Goal: Use online tool/utility: Utilize a website feature to perform a specific function

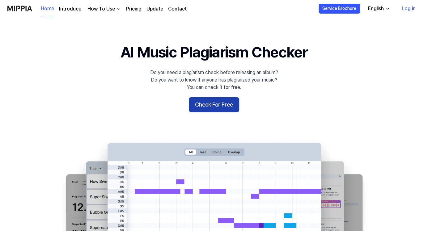
click at [206, 106] on button "Check For Free" at bounding box center [214, 104] width 50 height 15
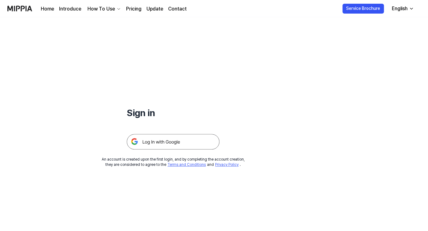
click at [163, 139] on img at bounding box center [173, 141] width 93 height 15
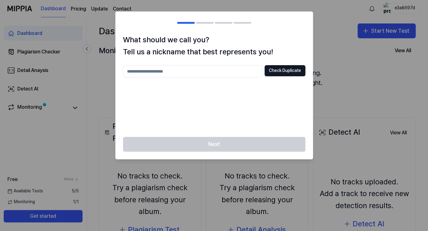
click at [197, 73] on input "text" at bounding box center [192, 71] width 139 height 12
type input "*********"
click at [277, 68] on button "Check Duplicate" at bounding box center [285, 70] width 41 height 11
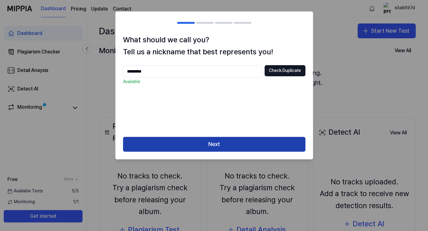
click at [212, 149] on button "Next" at bounding box center [214, 144] width 182 height 15
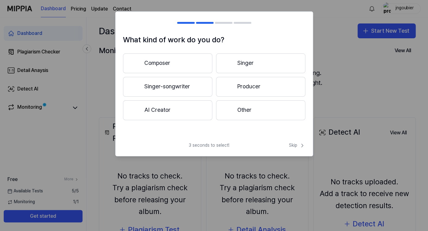
click at [242, 104] on button "Other" at bounding box center [260, 110] width 89 height 20
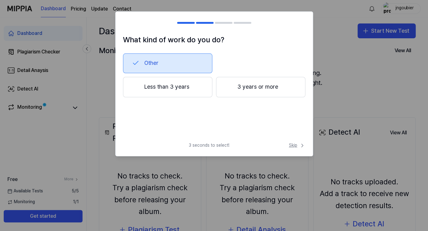
click at [293, 145] on span "Skip" at bounding box center [297, 145] width 16 height 6
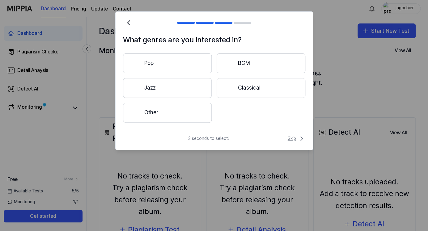
click at [296, 138] on span "Skip" at bounding box center [297, 138] width 18 height 7
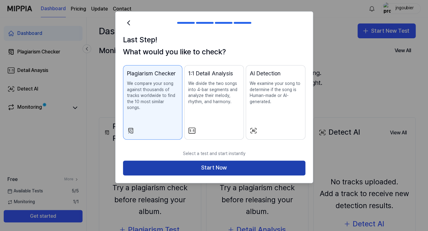
click at [177, 161] on button "Start Now" at bounding box center [214, 168] width 182 height 15
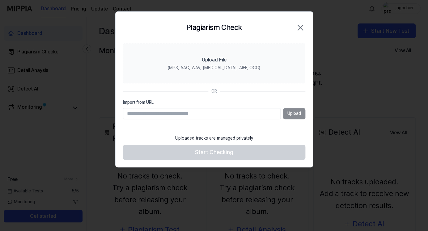
click at [298, 25] on icon "button" at bounding box center [300, 27] width 5 height 5
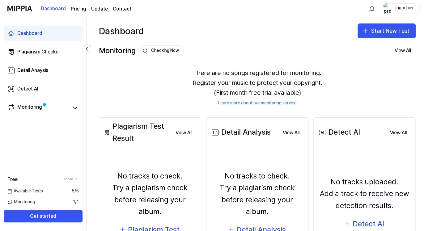
click at [124, 33] on div "Dashboard" at bounding box center [121, 30] width 45 height 15
click at [26, 49] on div "Plagiarism Checker" at bounding box center [38, 51] width 43 height 7
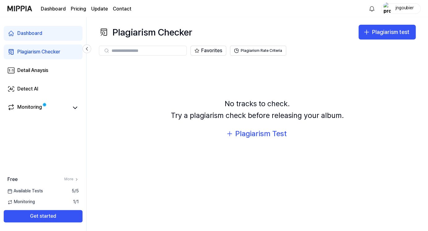
click at [74, 9] on page\) "Pricing" at bounding box center [78, 8] width 15 height 7
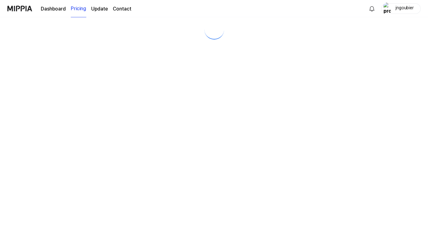
click at [95, 7] on link "Update" at bounding box center [99, 8] width 17 height 7
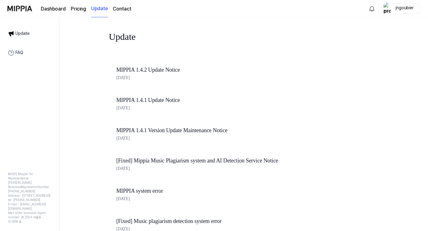
click at [121, 7] on link "Contact" at bounding box center [122, 8] width 19 height 7
